Goal: Check status

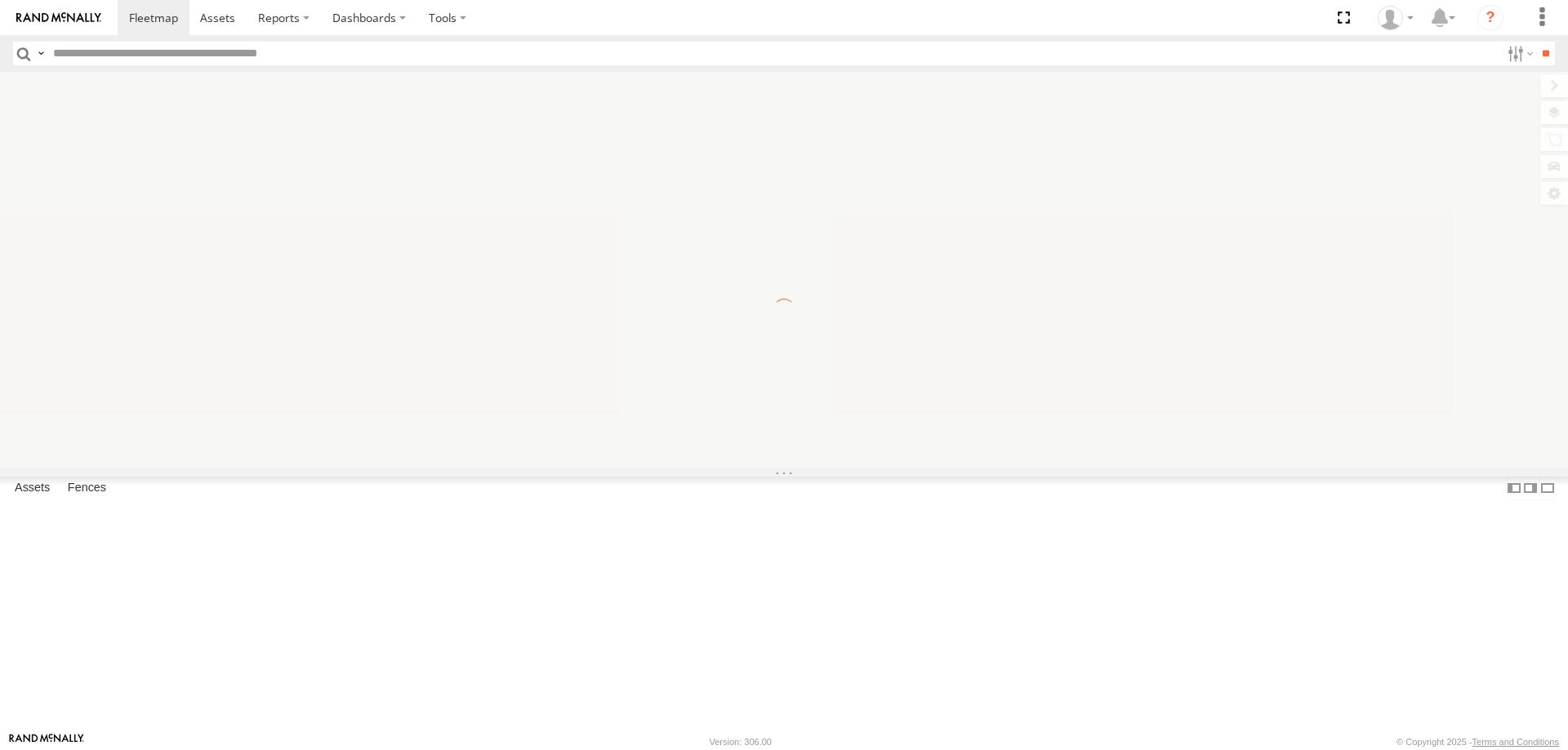
click at [0, 0] on span "Asset" at bounding box center [0, 0] width 0 height 0
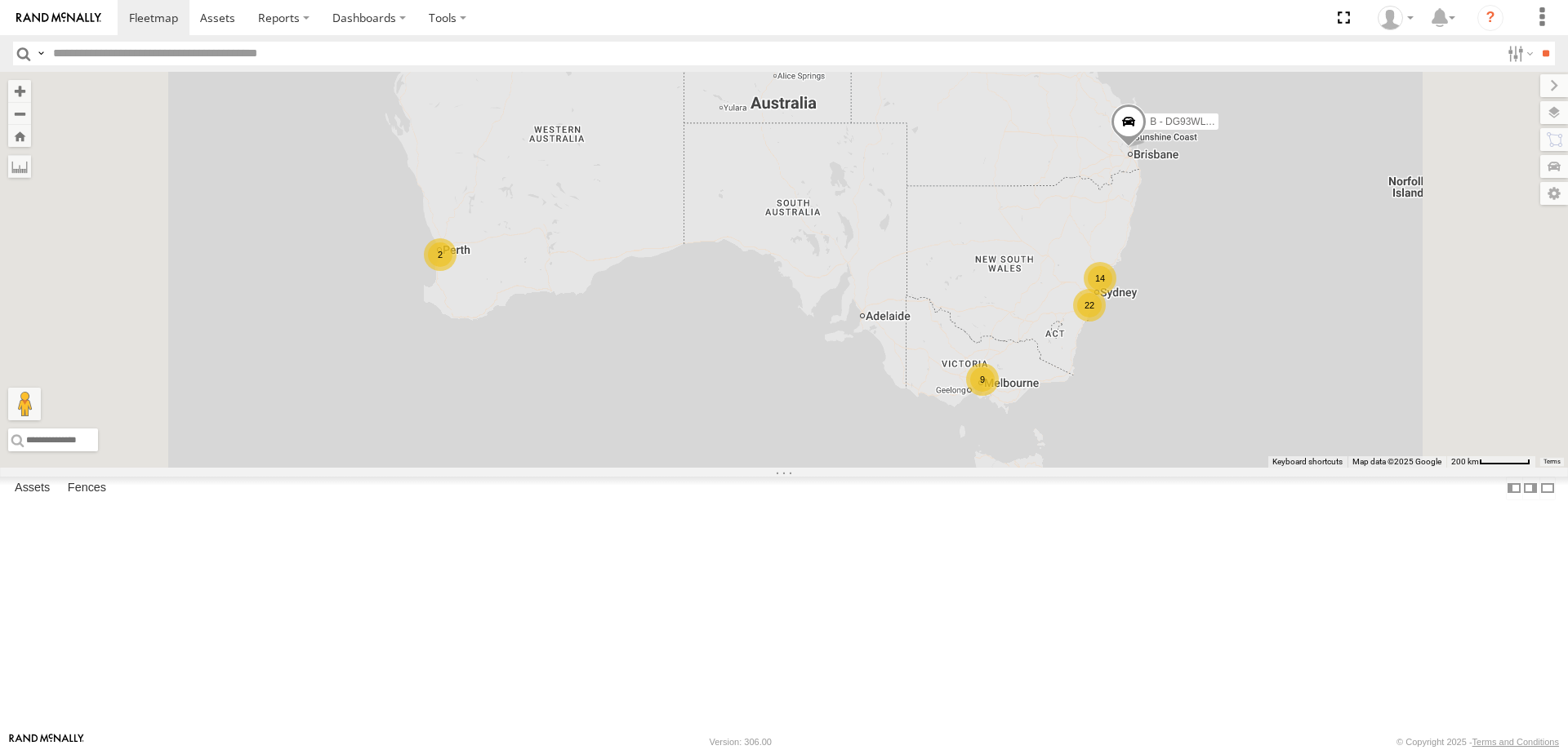
click at [0, 0] on span "Asset" at bounding box center [0, 0] width 0 height 0
click at [0, 0] on div "W - ADS247 - [PERSON_NAME]" at bounding box center [0, 0] width 0 height 0
click at [0, 0] on div "All Assets" at bounding box center [0, 0] width 0 height 0
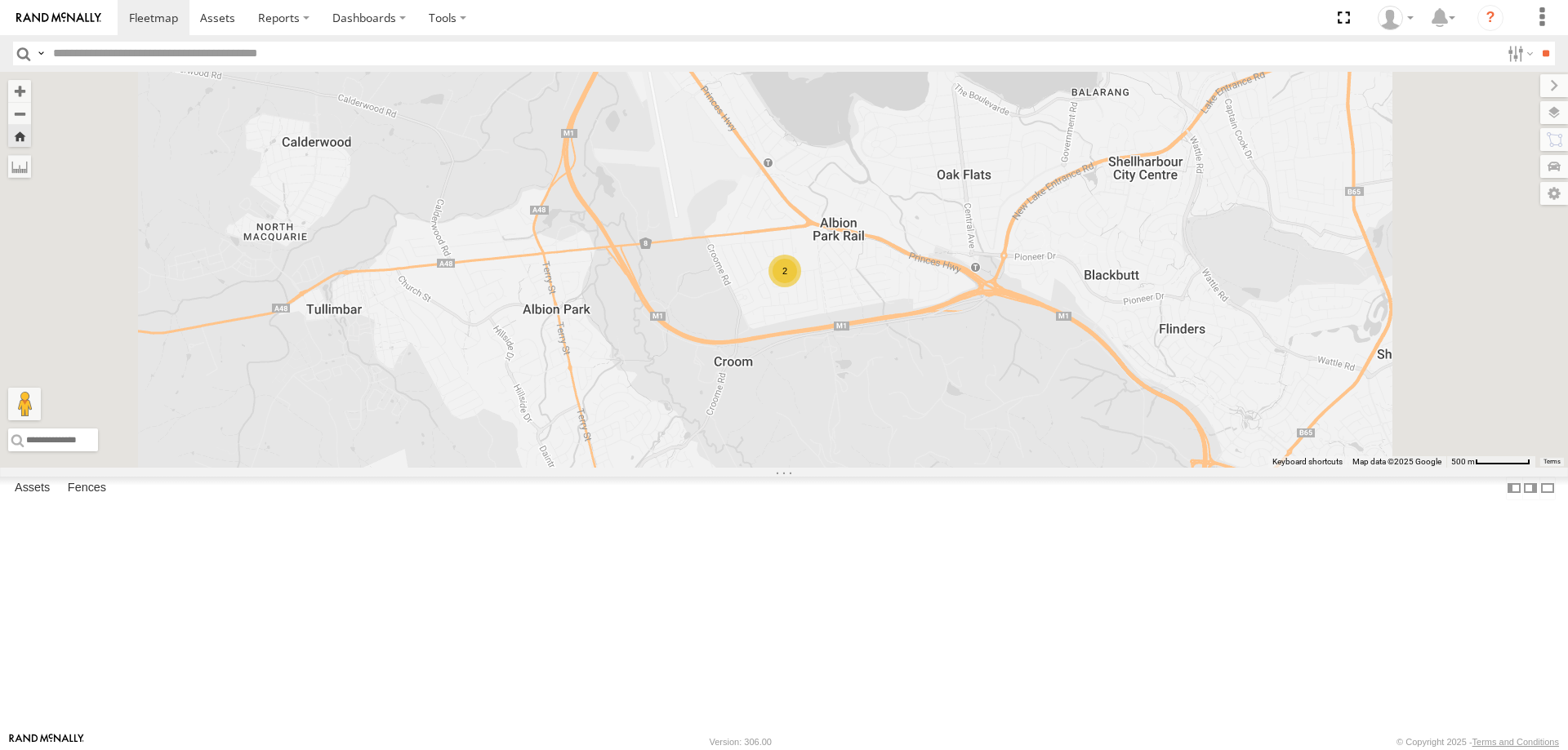
click at [0, 0] on div "All Assets" at bounding box center [0, 0] width 0 height 0
click at [0, 0] on div "W - IHW010 - [PERSON_NAME]" at bounding box center [0, 0] width 0 height 0
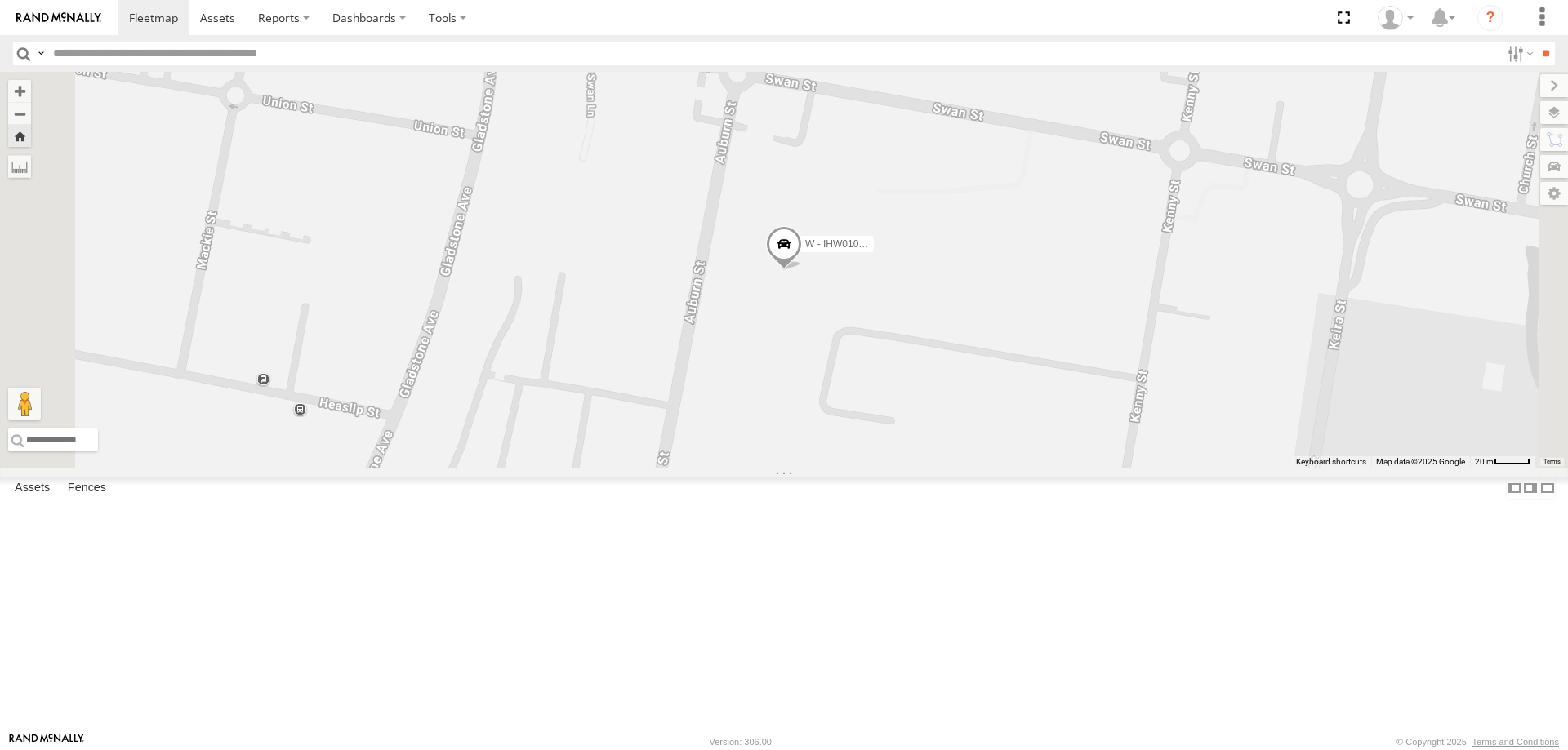
click at [0, 0] on div "W - ADS247 - [PERSON_NAME] All Assets" at bounding box center [0, 0] width 0 height 0
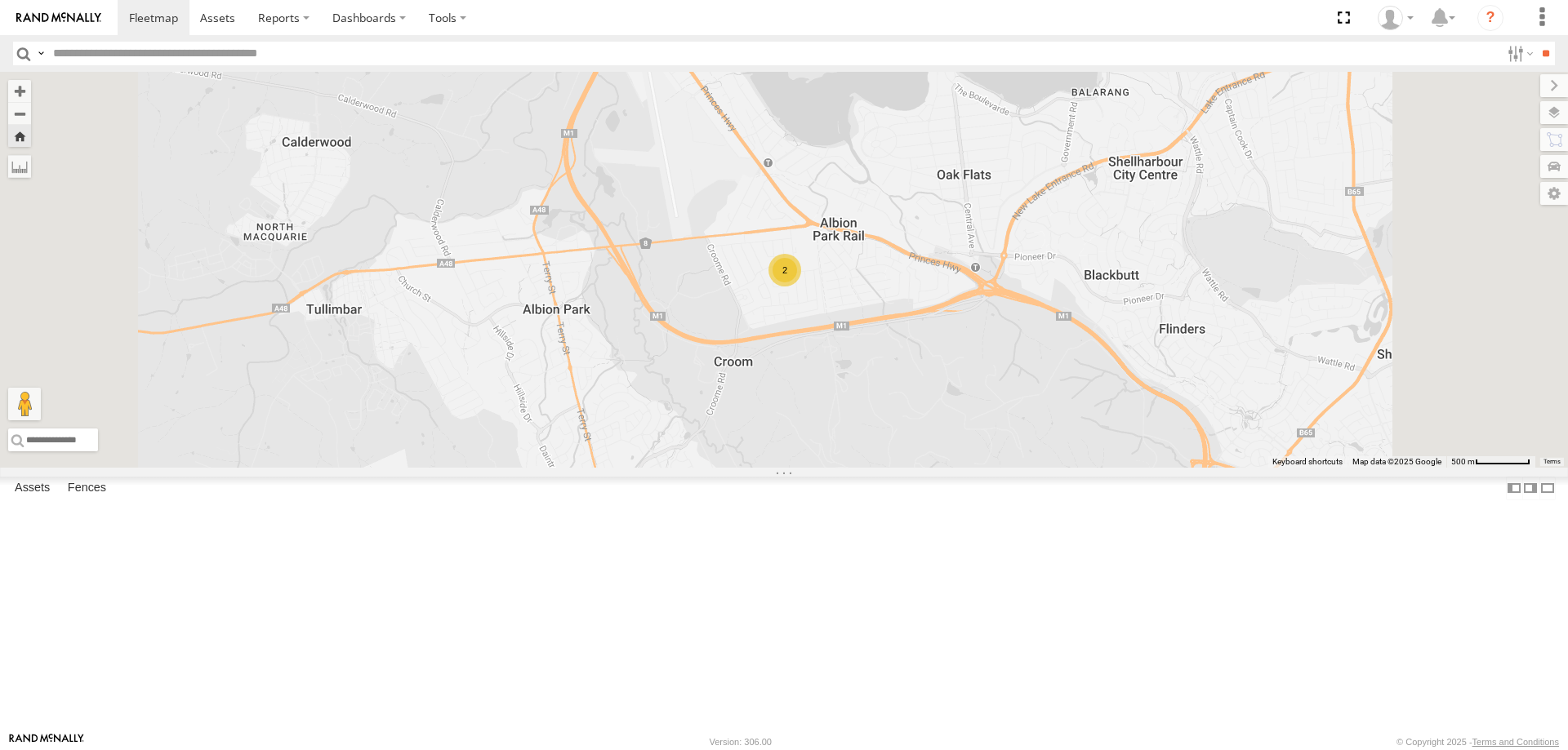
click at [0, 0] on div "W - ADS247 - [PERSON_NAME]" at bounding box center [0, 0] width 0 height 0
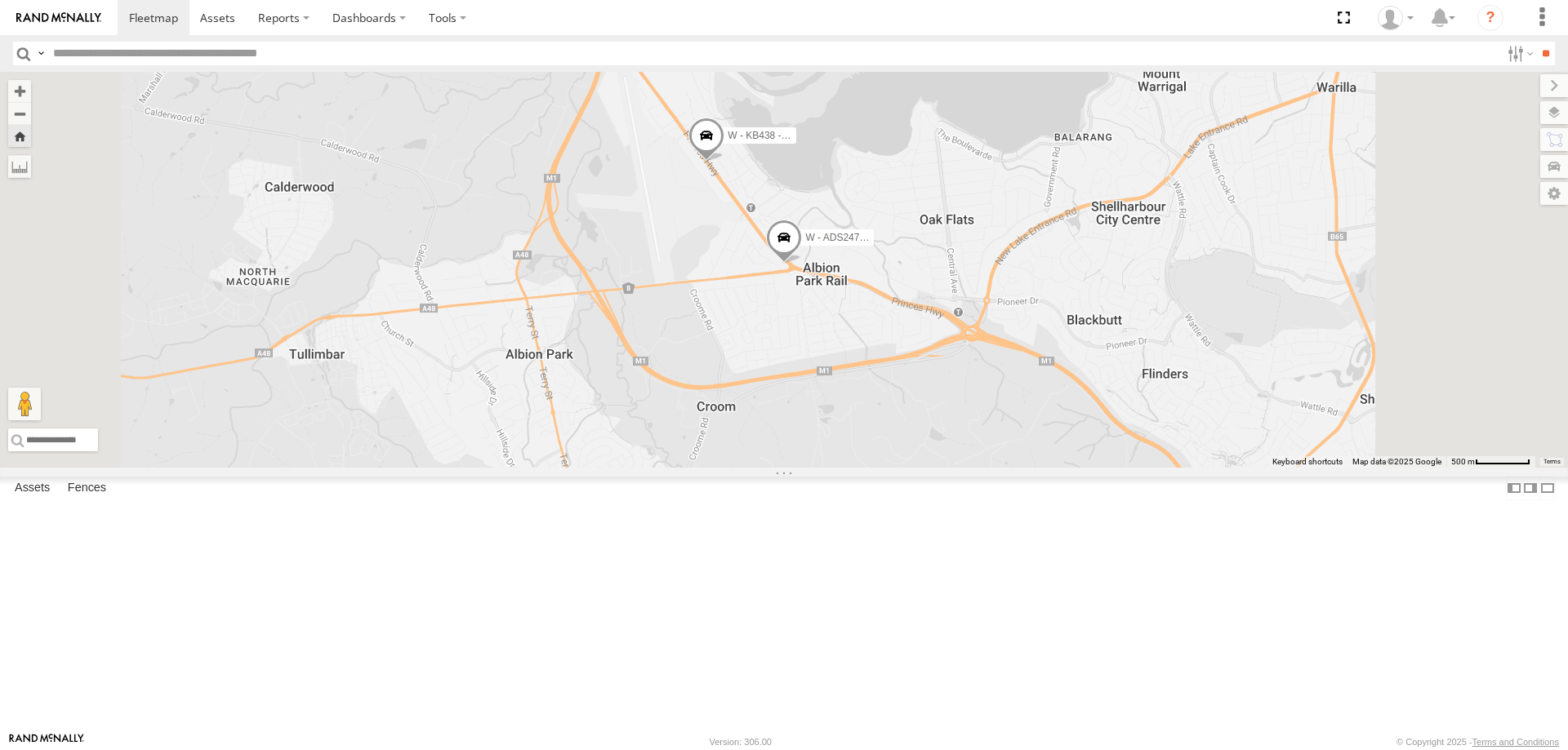
click at [0, 0] on div "W - ADS247 - [PERSON_NAME]" at bounding box center [0, 0] width 0 height 0
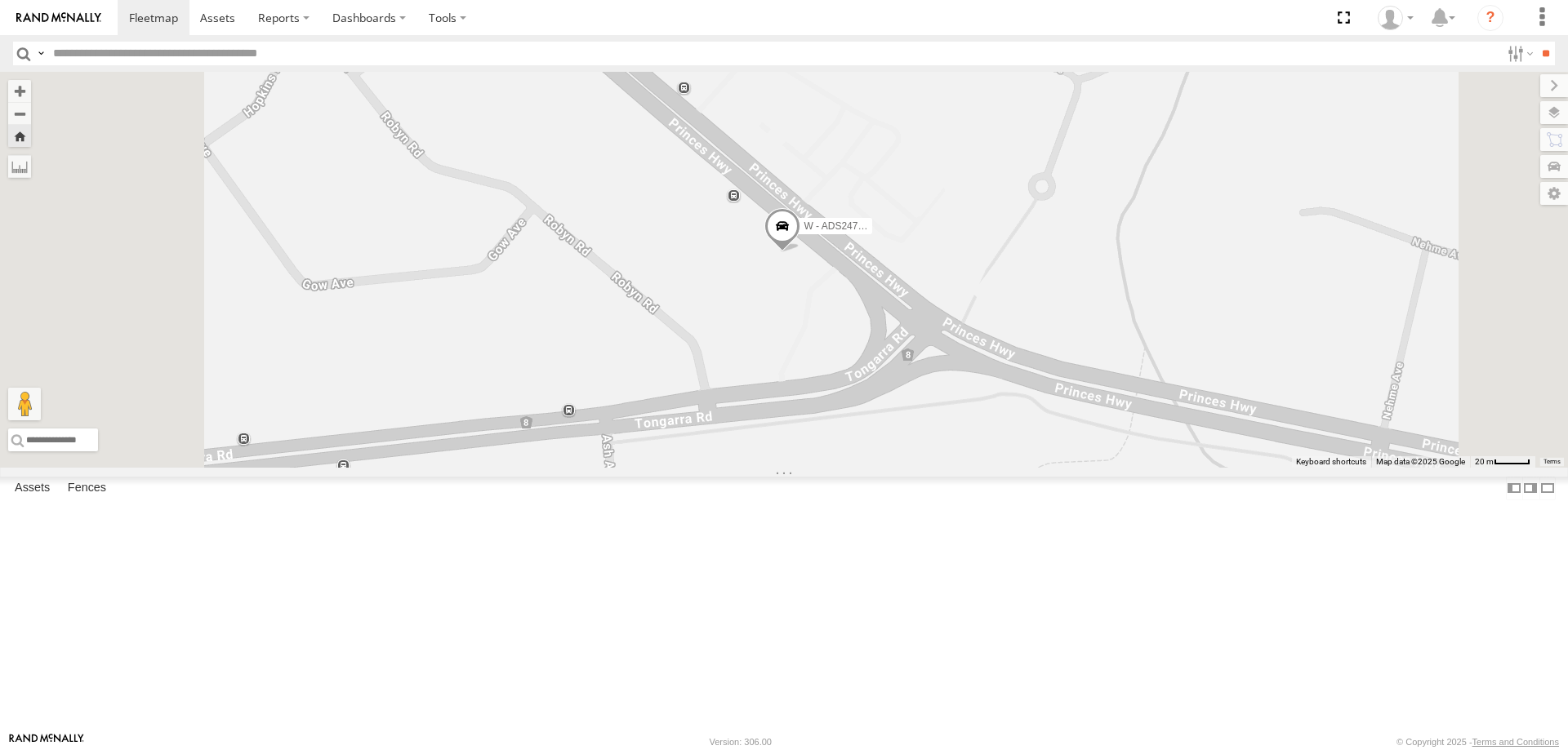
click at [0, 0] on div "W - KB438 - [PERSON_NAME]" at bounding box center [0, 0] width 0 height 0
